Goal: Task Accomplishment & Management: Manage account settings

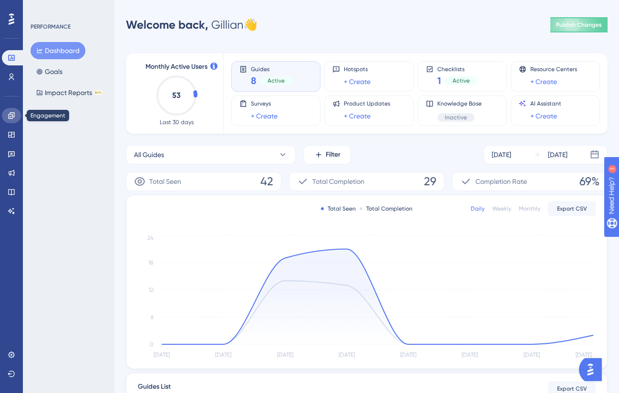
click at [12, 114] on icon at bounding box center [11, 115] width 6 height 6
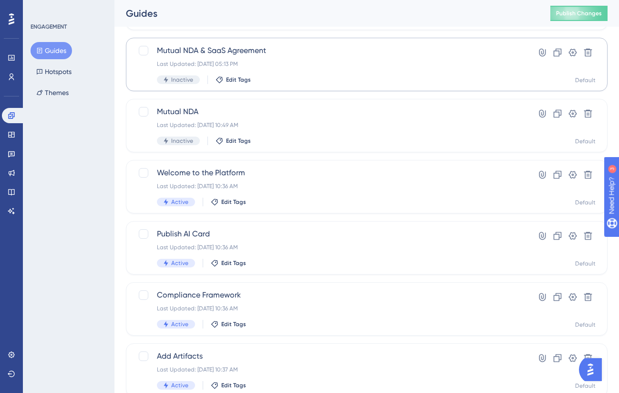
scroll to position [117, 0]
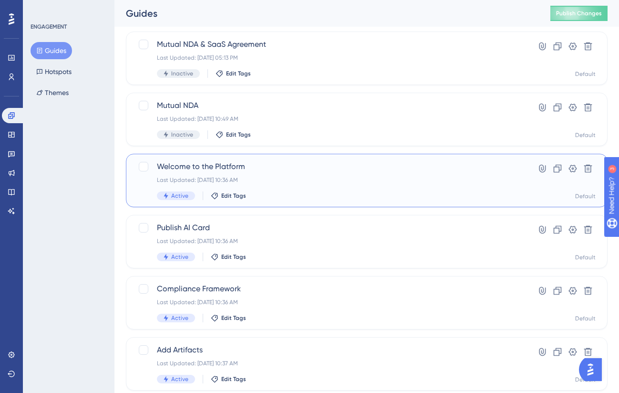
click at [267, 180] on div "Last Updated: Aug 21 2025, 10:36 AM" at bounding box center [328, 180] width 343 height 8
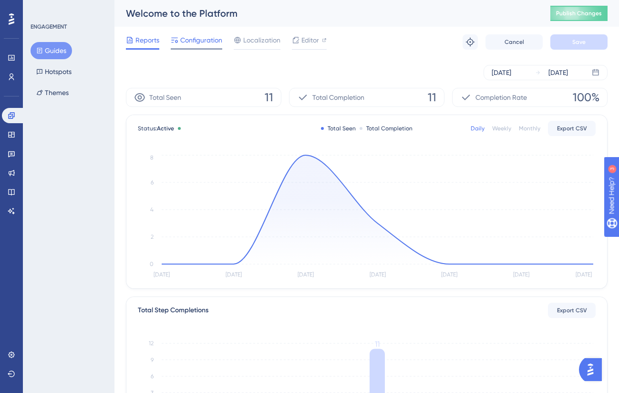
click at [207, 36] on span "Configuration" at bounding box center [201, 39] width 42 height 11
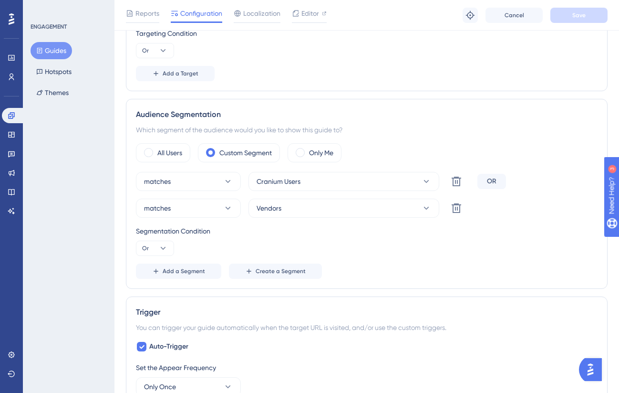
scroll to position [364, 0]
click at [162, 243] on icon at bounding box center [163, 247] width 10 height 10
click at [151, 273] on span "And" at bounding box center [152, 274] width 12 height 11
click at [569, 17] on button "Save" at bounding box center [578, 15] width 57 height 15
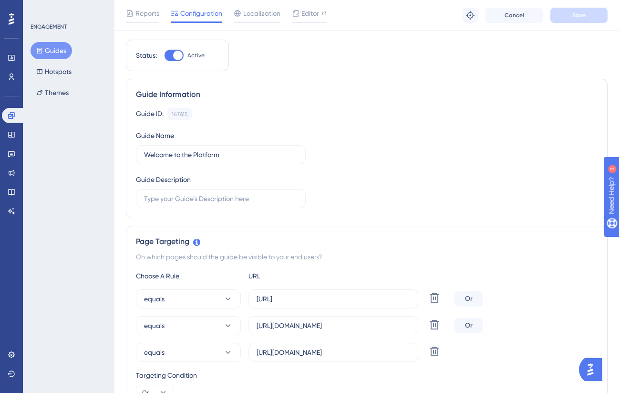
scroll to position [0, 0]
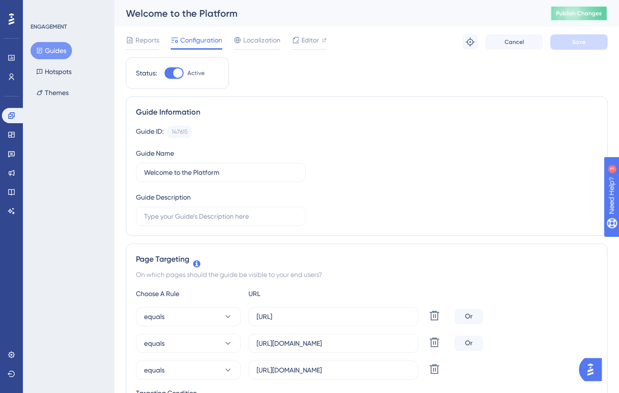
click at [570, 12] on span "Publish Changes" at bounding box center [579, 14] width 46 height 8
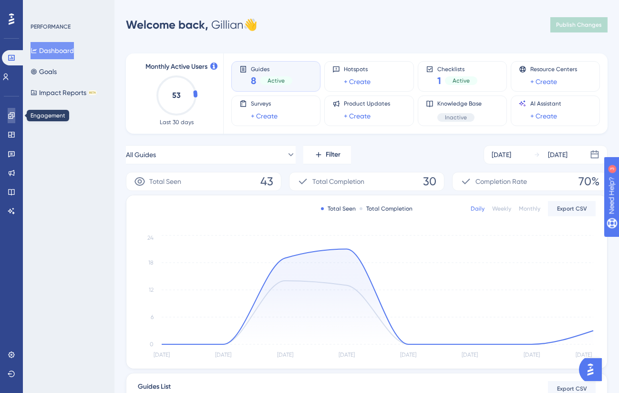
click at [0, 0] on icon at bounding box center [0, 0] width 0 height 0
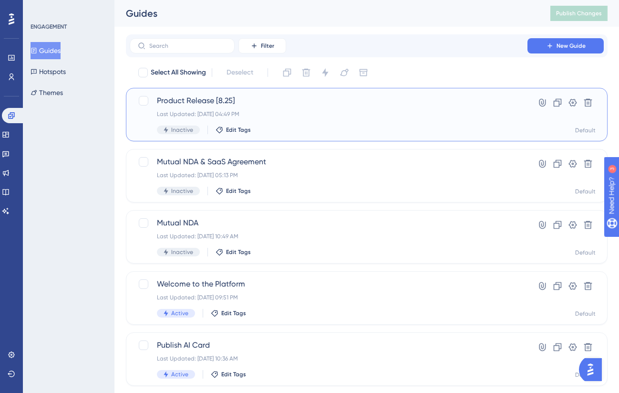
click at [297, 133] on div "Inactive Edit Tags" at bounding box center [328, 129] width 343 height 9
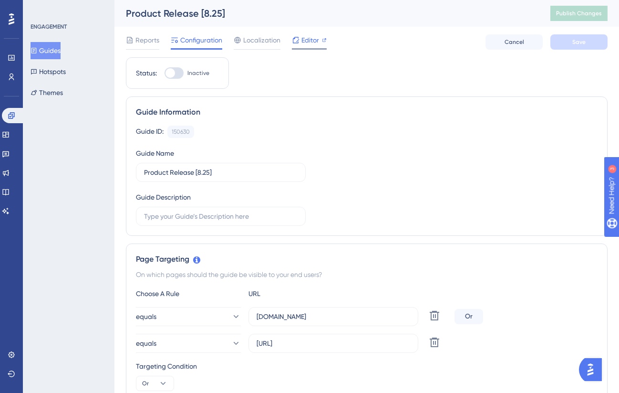
click at [300, 42] on div "Editor" at bounding box center [309, 39] width 35 height 11
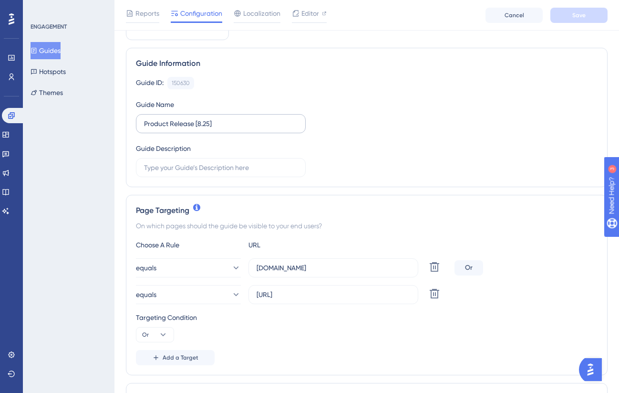
scroll to position [56, 0]
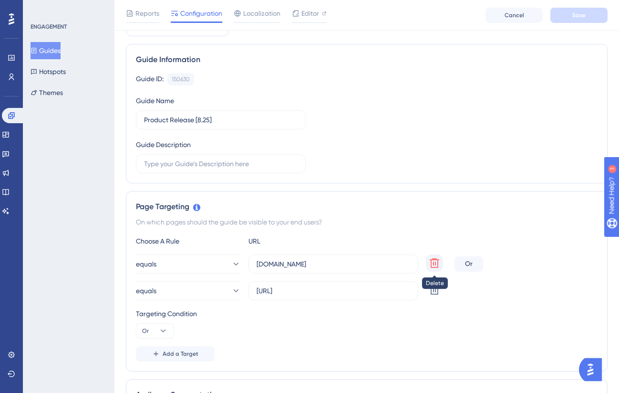
click at [434, 263] on icon at bounding box center [434, 262] width 11 height 11
type input "app.cranium.ai/dashboard"
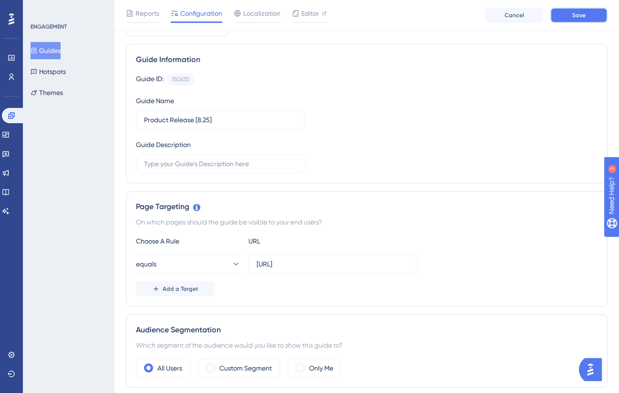
click at [575, 15] on span "Save" at bounding box center [578, 15] width 13 height 8
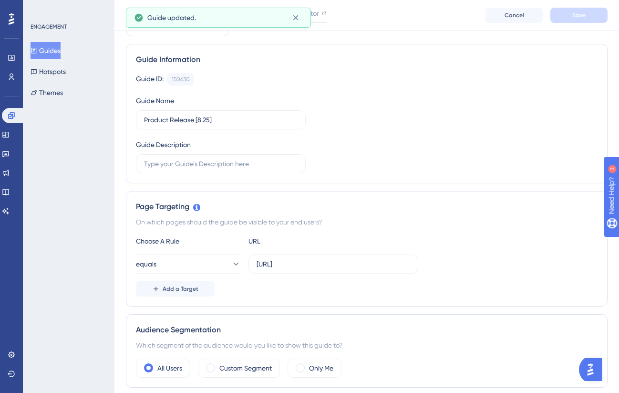
scroll to position [0, 0]
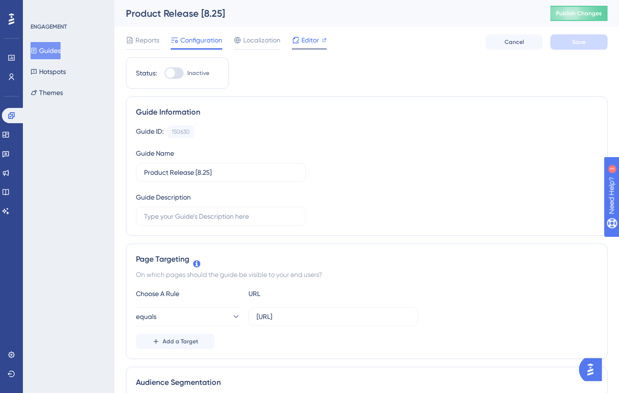
click at [305, 37] on span "Editor" at bounding box center [310, 39] width 18 height 11
click at [568, 12] on span "Publish Changes" at bounding box center [579, 14] width 46 height 8
click at [330, 317] on input "app.cranium.ai" at bounding box center [334, 316] width 154 height 10
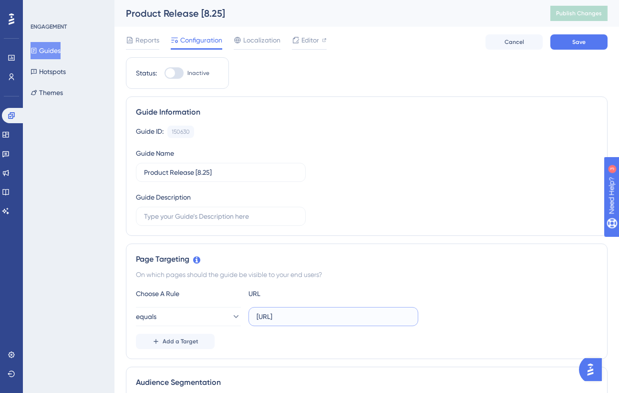
type input "app.cranium.ai/dashboard"
click at [580, 41] on span "Save" at bounding box center [578, 42] width 13 height 8
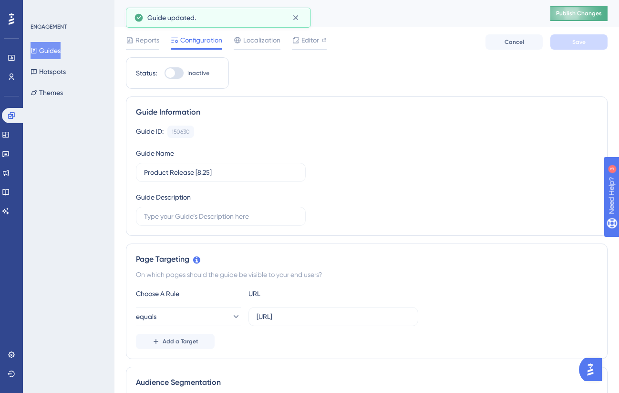
click at [568, 12] on span "Publish Changes" at bounding box center [579, 14] width 46 height 8
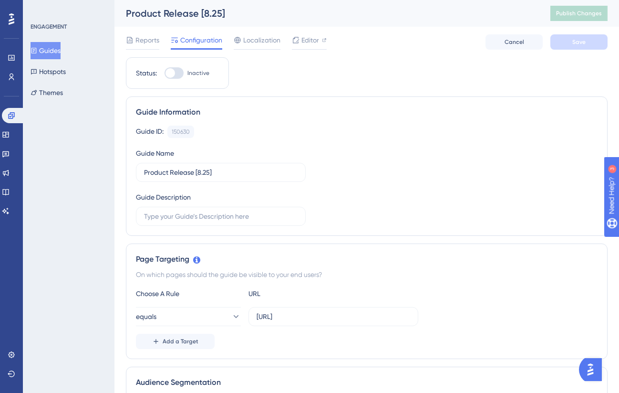
click at [171, 74] on div at bounding box center [171, 73] width 10 height 10
click at [165, 73] on input "Inactive" at bounding box center [164, 73] width 0 height 0
checkbox input "true"
click at [565, 42] on button "Save" at bounding box center [578, 41] width 57 height 15
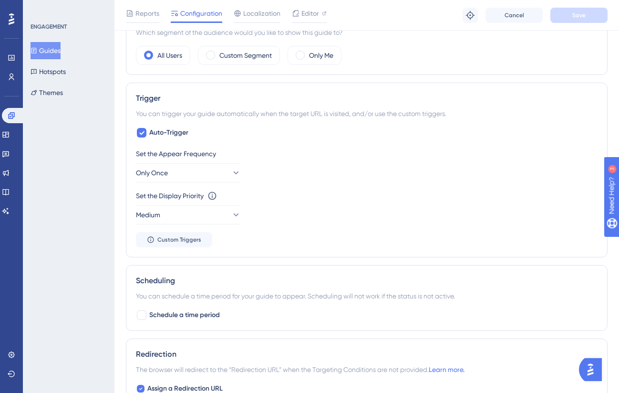
scroll to position [376, 0]
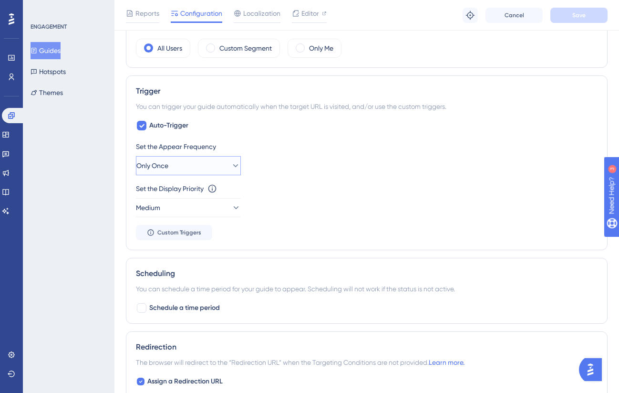
click at [231, 167] on icon at bounding box center [236, 166] width 10 height 10
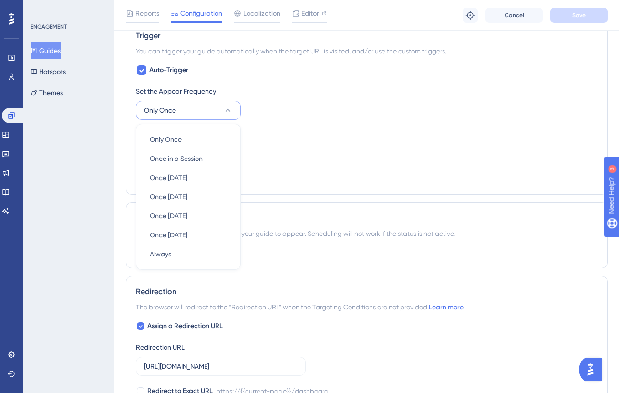
click at [288, 131] on div "Set the Display Priority This option will set the display priority between auto…" at bounding box center [367, 132] width 462 height 11
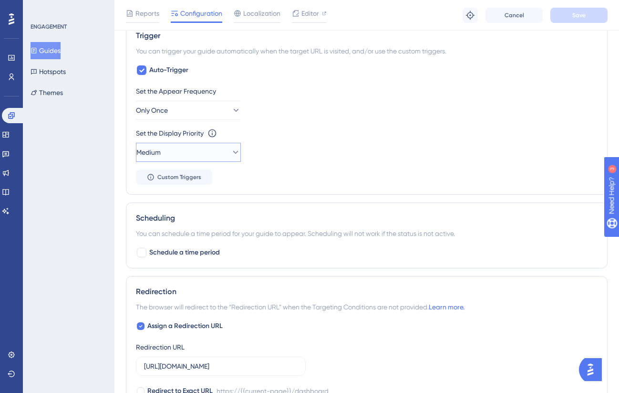
click at [231, 148] on icon at bounding box center [236, 152] width 10 height 10
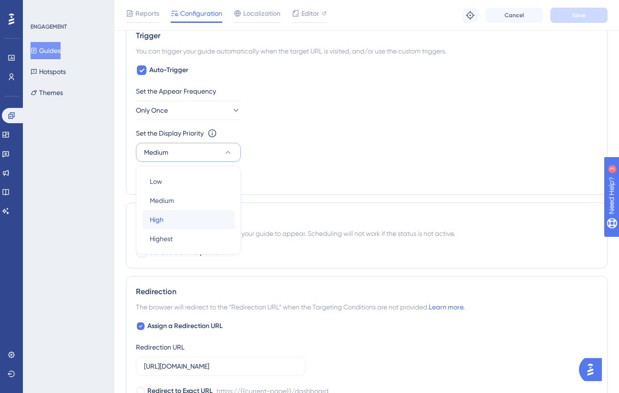
click at [176, 214] on div "High High" at bounding box center [188, 219] width 77 height 19
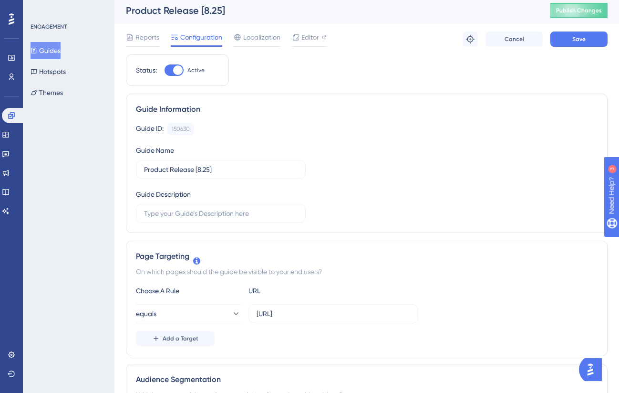
scroll to position [0, 0]
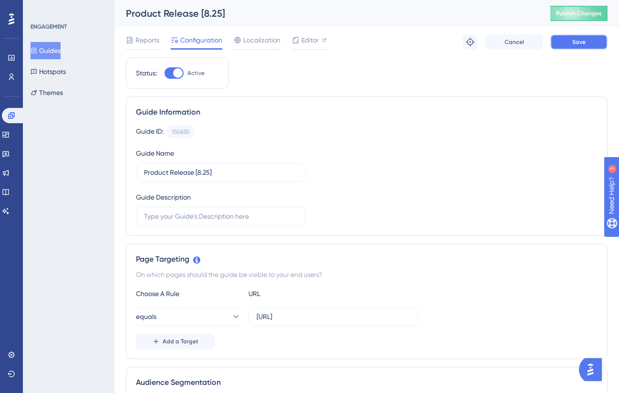
click at [573, 45] on span "Save" at bounding box center [578, 42] width 13 height 8
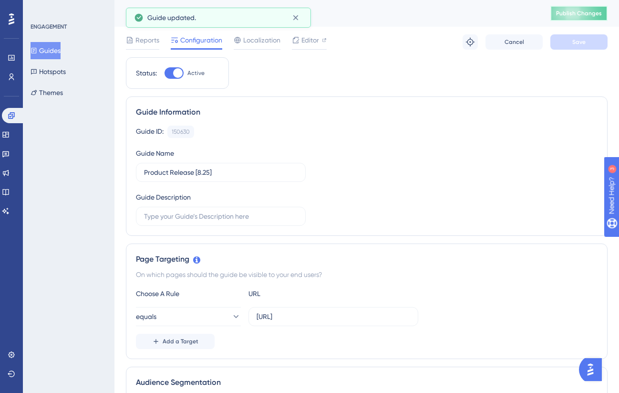
click at [584, 10] on span "Publish Changes" at bounding box center [579, 14] width 46 height 8
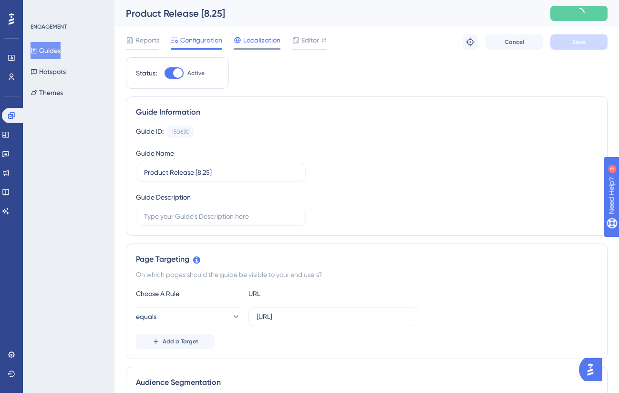
click at [262, 35] on span "Localization" at bounding box center [261, 39] width 37 height 11
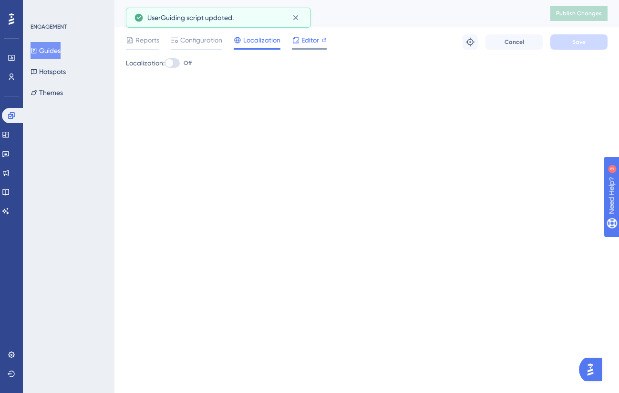
click at [301, 38] on div "Editor" at bounding box center [309, 39] width 35 height 11
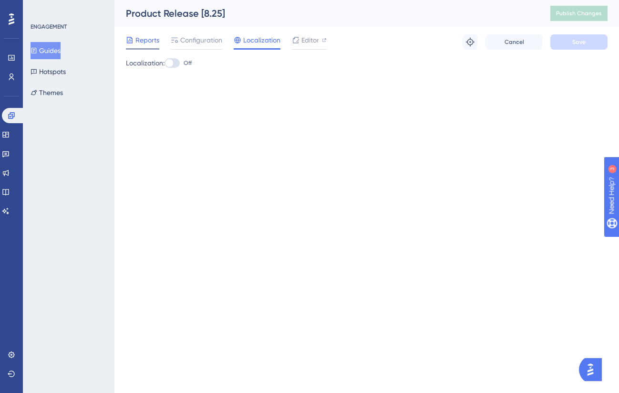
click at [137, 43] on span "Reports" at bounding box center [147, 39] width 24 height 11
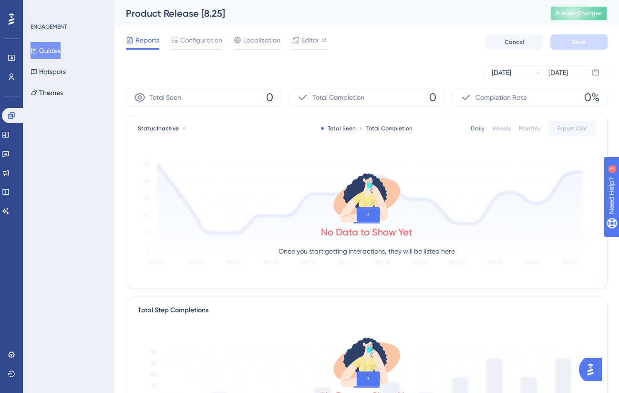
click at [568, 10] on span "Publish Changes" at bounding box center [579, 14] width 46 height 8
click at [562, 16] on span "Publish Changes" at bounding box center [579, 14] width 46 height 8
click at [576, 13] on span "Publish Changes" at bounding box center [579, 14] width 46 height 8
